Goal: Check status: Check status

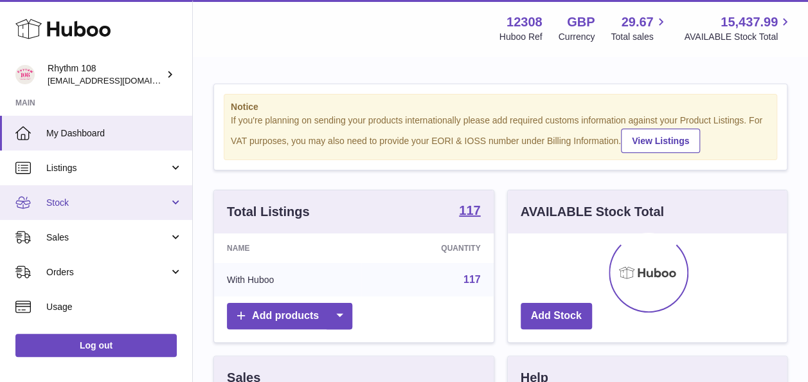
scroll to position [200, 279]
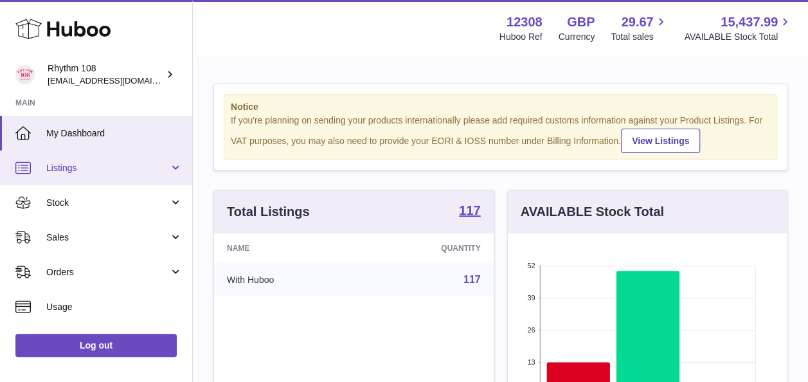
click at [159, 173] on span "Listings" at bounding box center [107, 168] width 123 height 12
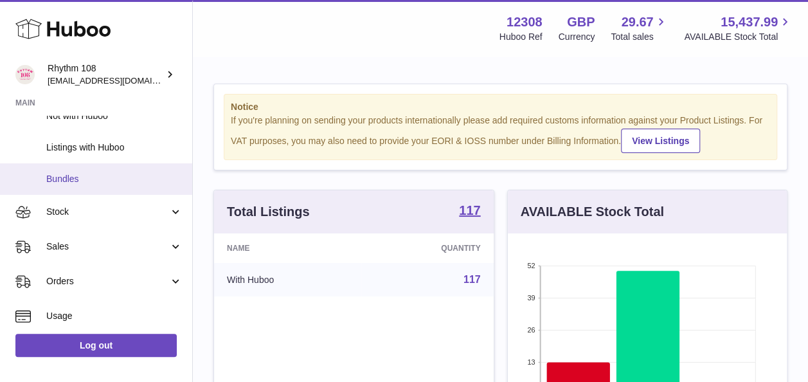
scroll to position [85, 0]
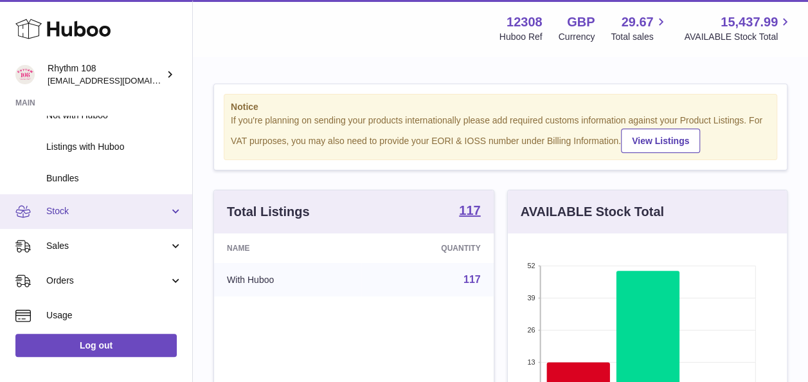
click at [123, 216] on span "Stock" at bounding box center [107, 211] width 123 height 12
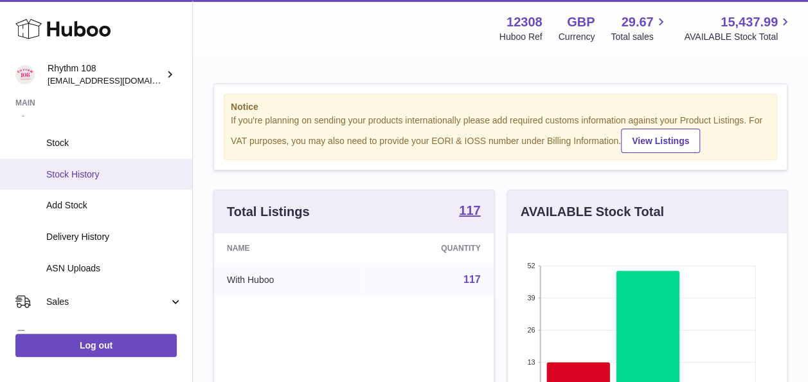
scroll to position [193, 0]
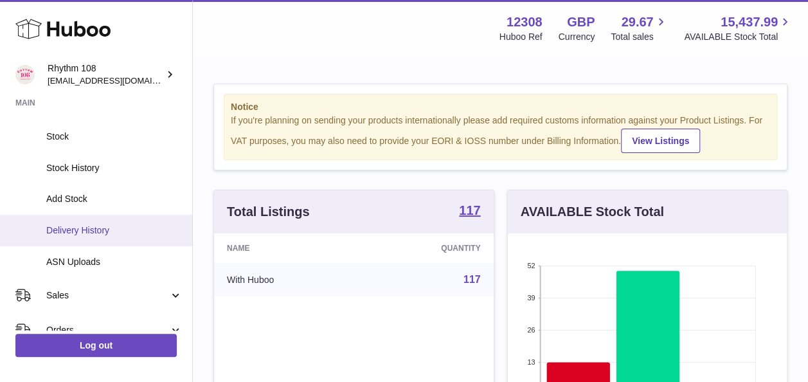
click at [115, 237] on link "Delivery History" at bounding box center [96, 230] width 192 height 31
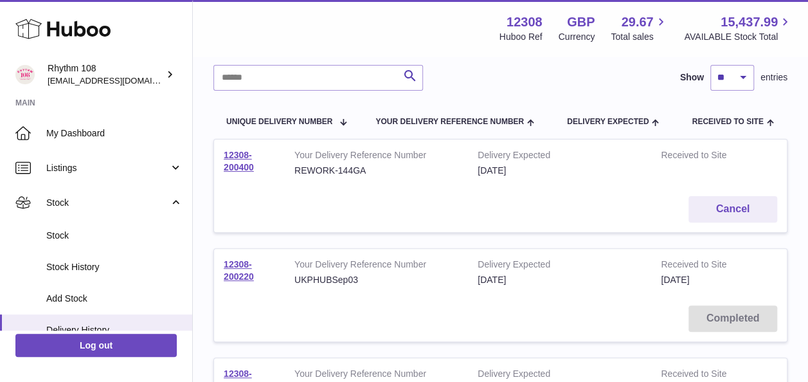
scroll to position [96, 0]
click at [238, 162] on link "12308-200400" at bounding box center [239, 160] width 30 height 22
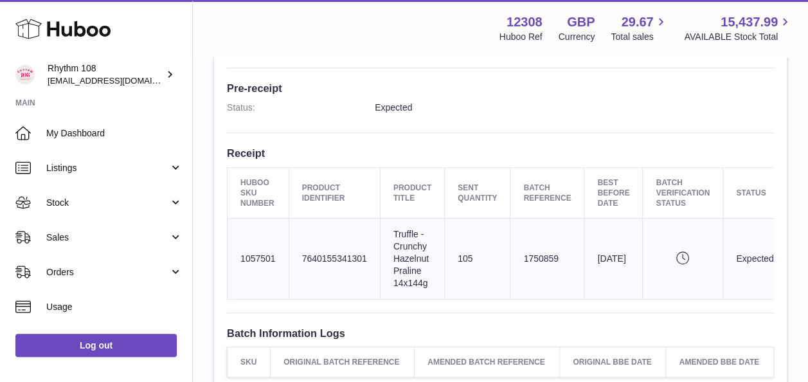
scroll to position [344, 0]
click at [262, 240] on td "Huboo SKU Number 1057501" at bounding box center [258, 258] width 62 height 80
copy td "1057501"
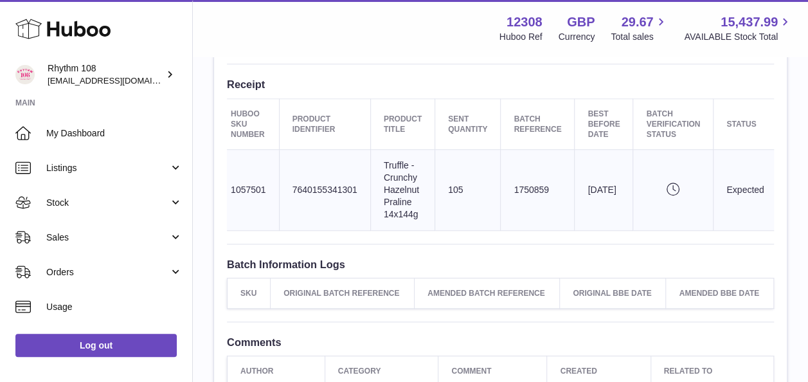
scroll to position [0, 0]
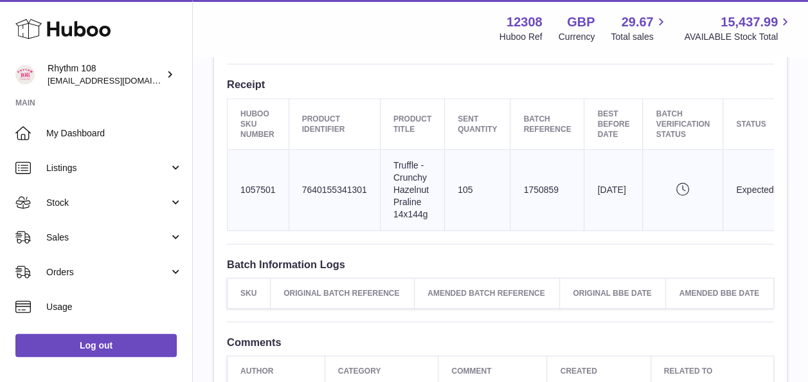
click at [256, 179] on td "Huboo SKU Number 1057501" at bounding box center [258, 190] width 62 height 80
